Goal: Transaction & Acquisition: Obtain resource

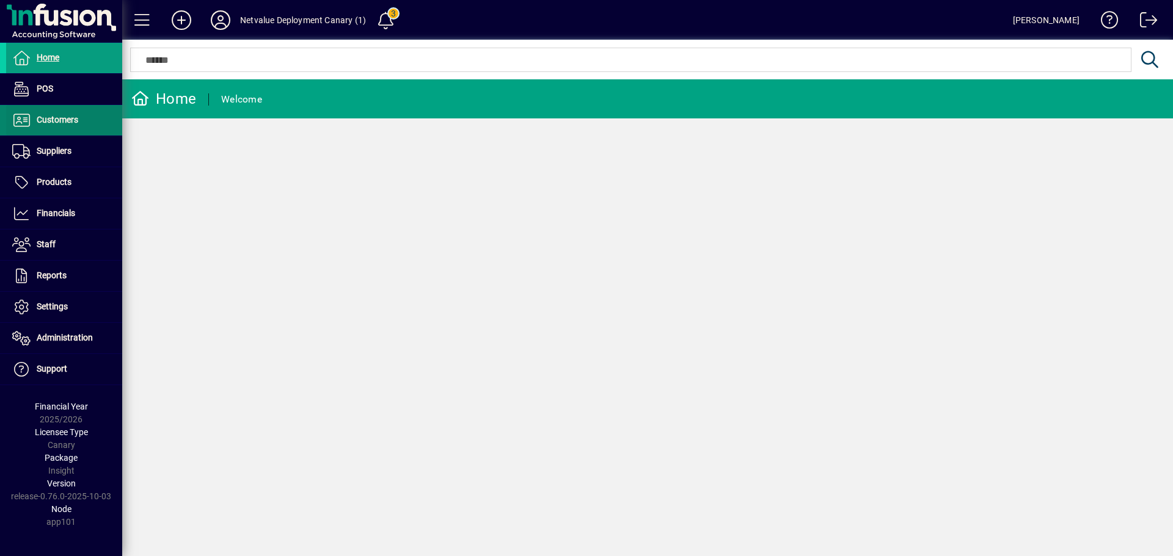
click at [57, 114] on span "Customers" at bounding box center [42, 120] width 72 height 15
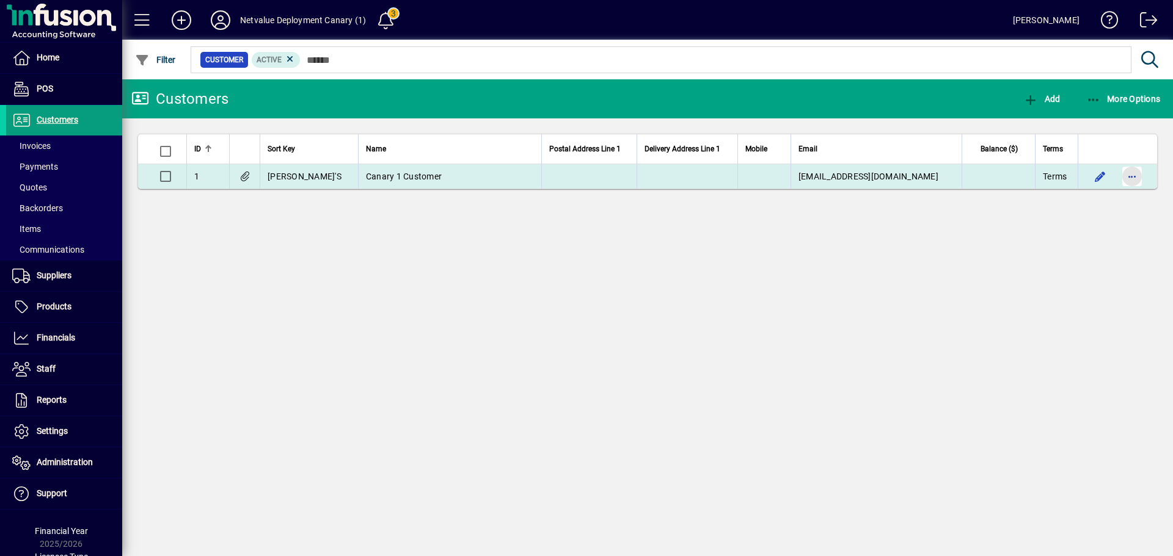
click at [1137, 177] on span "button" at bounding box center [1131, 176] width 29 height 29
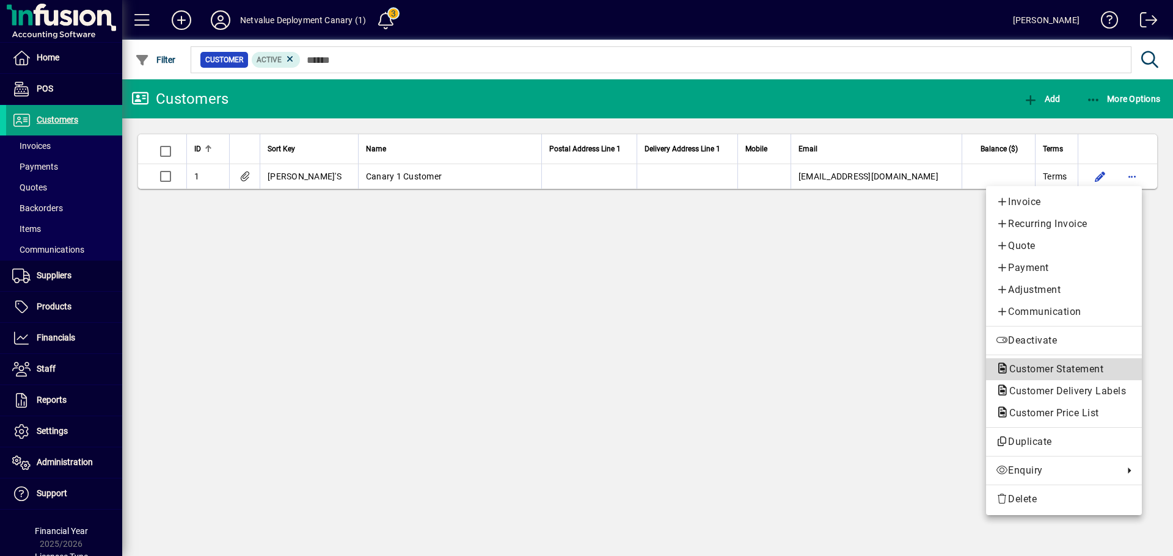
click at [1030, 371] on span "Customer Statement" at bounding box center [1053, 369] width 114 height 12
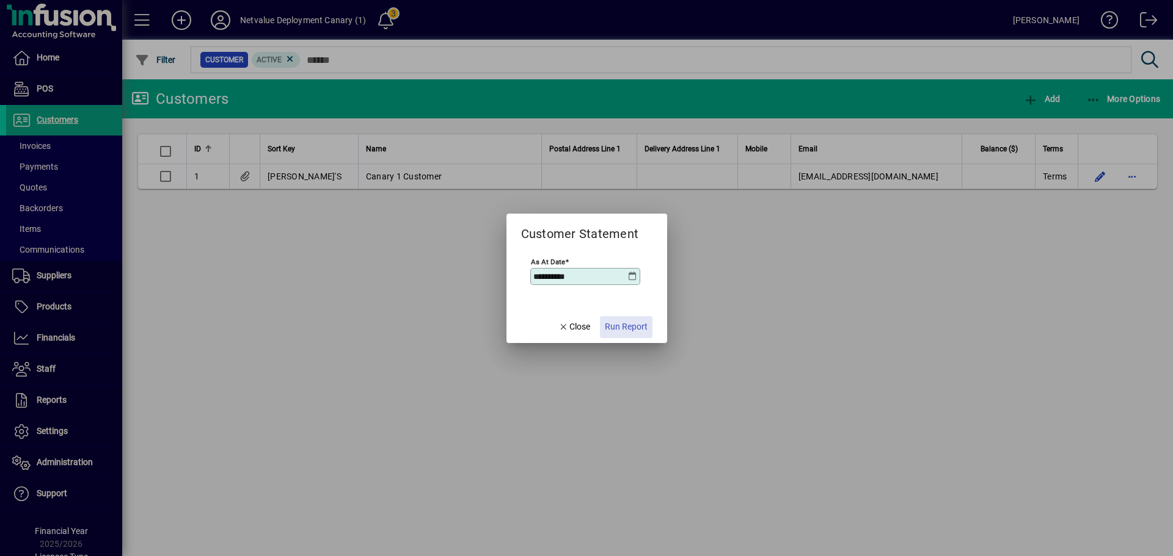
click at [612, 331] on span "Run Report" at bounding box center [626, 327] width 43 height 13
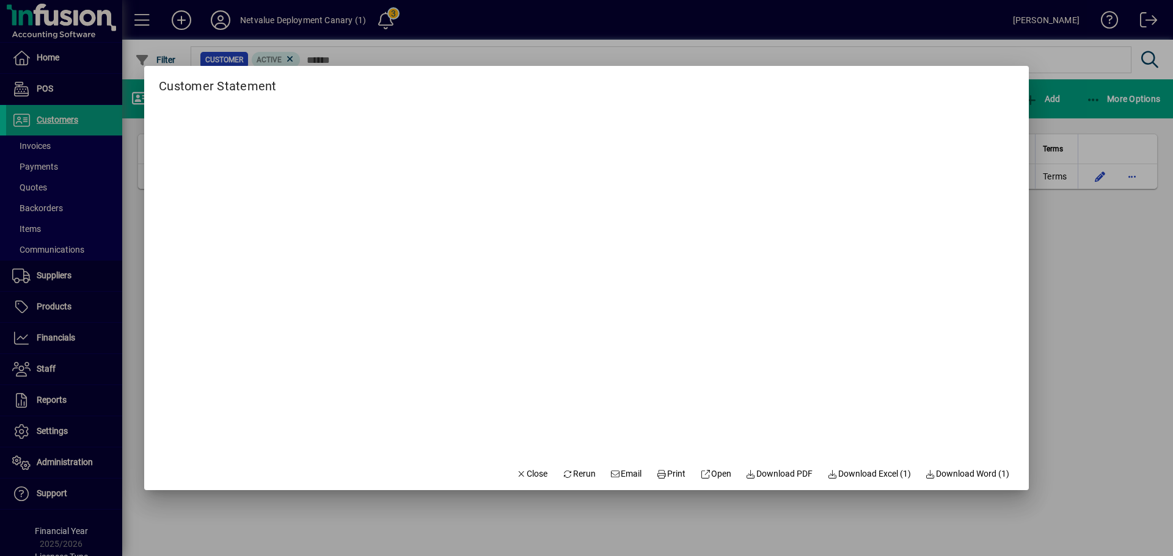
click at [617, 473] on span "Email" at bounding box center [626, 474] width 32 height 13
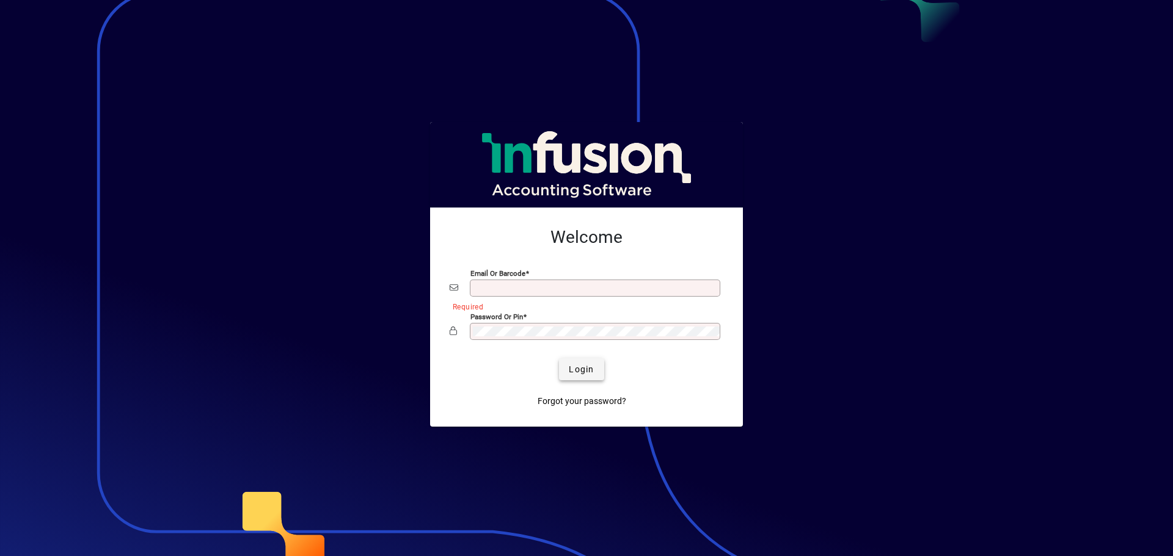
type input "**********"
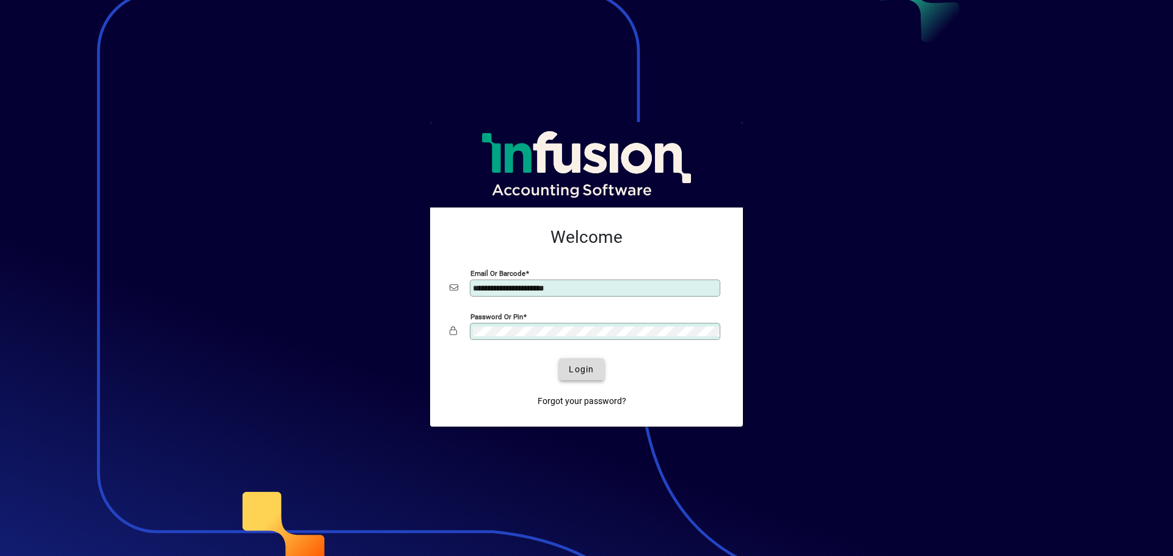
click at [583, 367] on span "Login" at bounding box center [581, 369] width 25 height 13
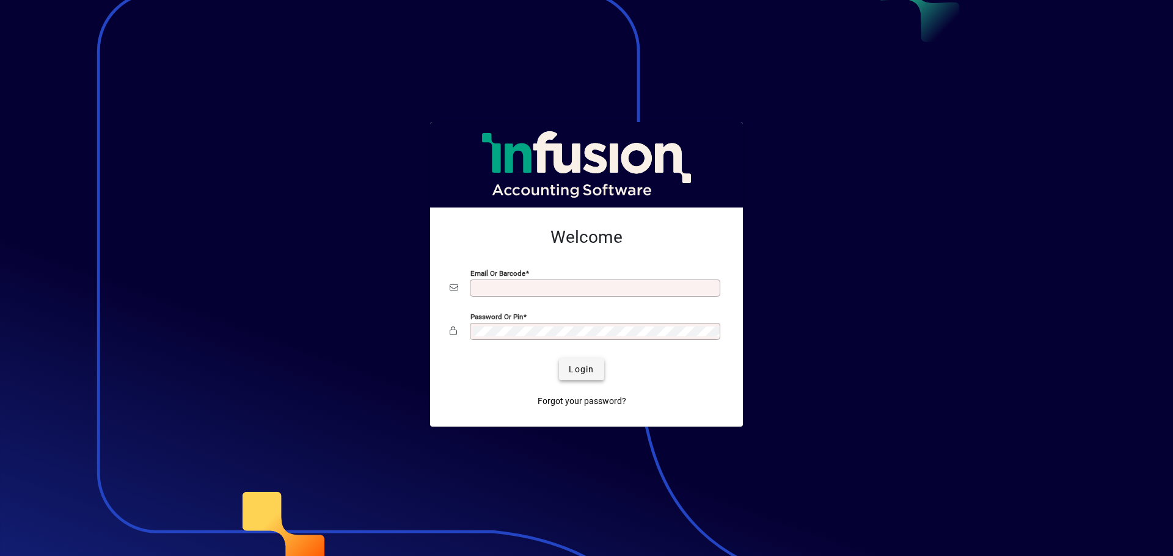
type input "**********"
click at [589, 369] on span "Login" at bounding box center [581, 369] width 25 height 13
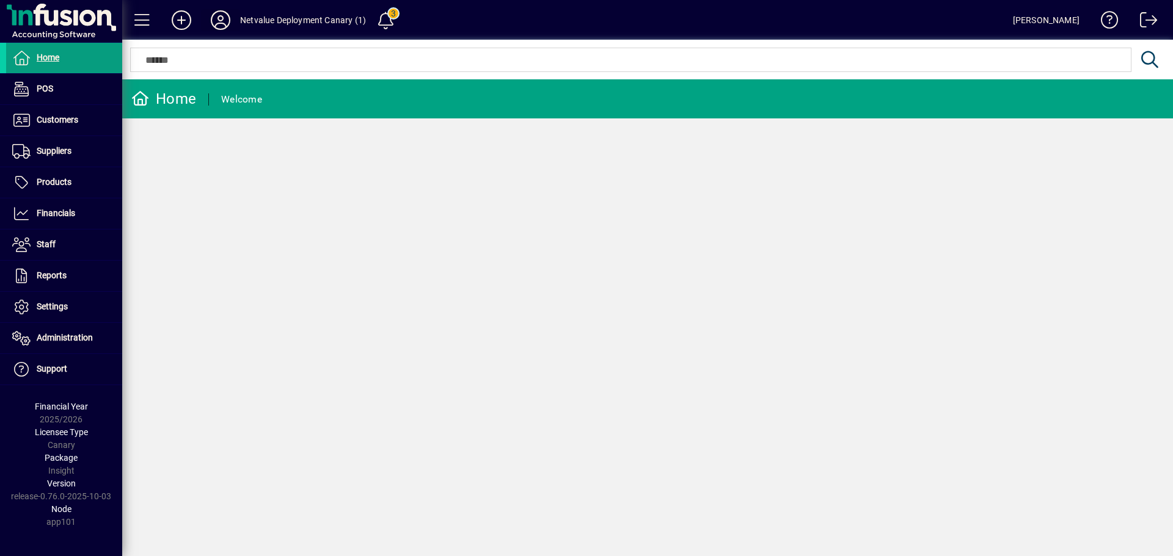
click at [223, 16] on icon at bounding box center [220, 20] width 24 height 20
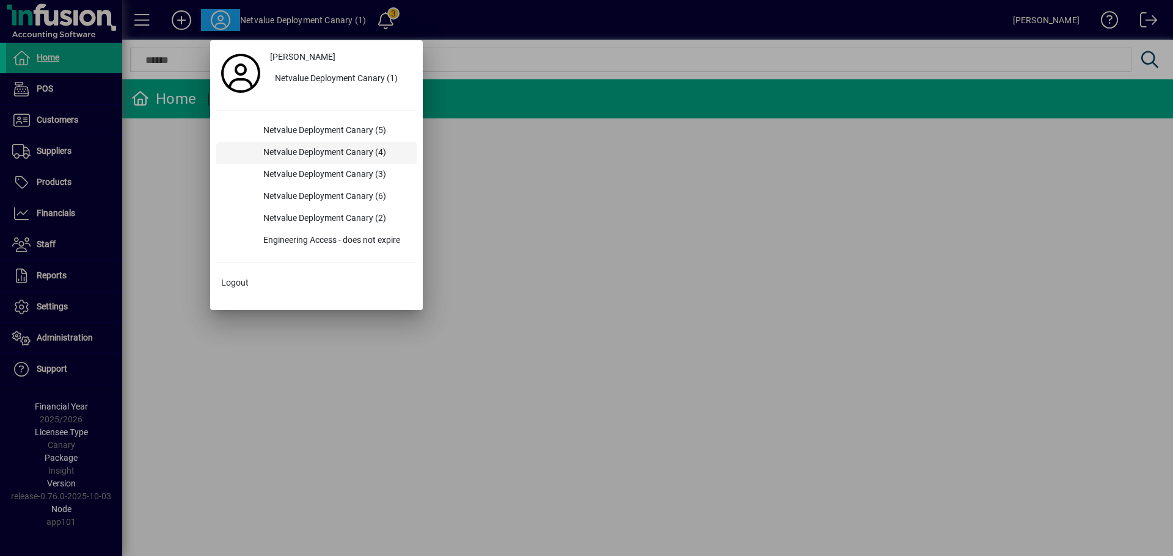
click at [341, 147] on div "Netvalue Deployment Canary (4)" at bounding box center [334, 153] width 163 height 22
